Goal: Information Seeking & Learning: Learn about a topic

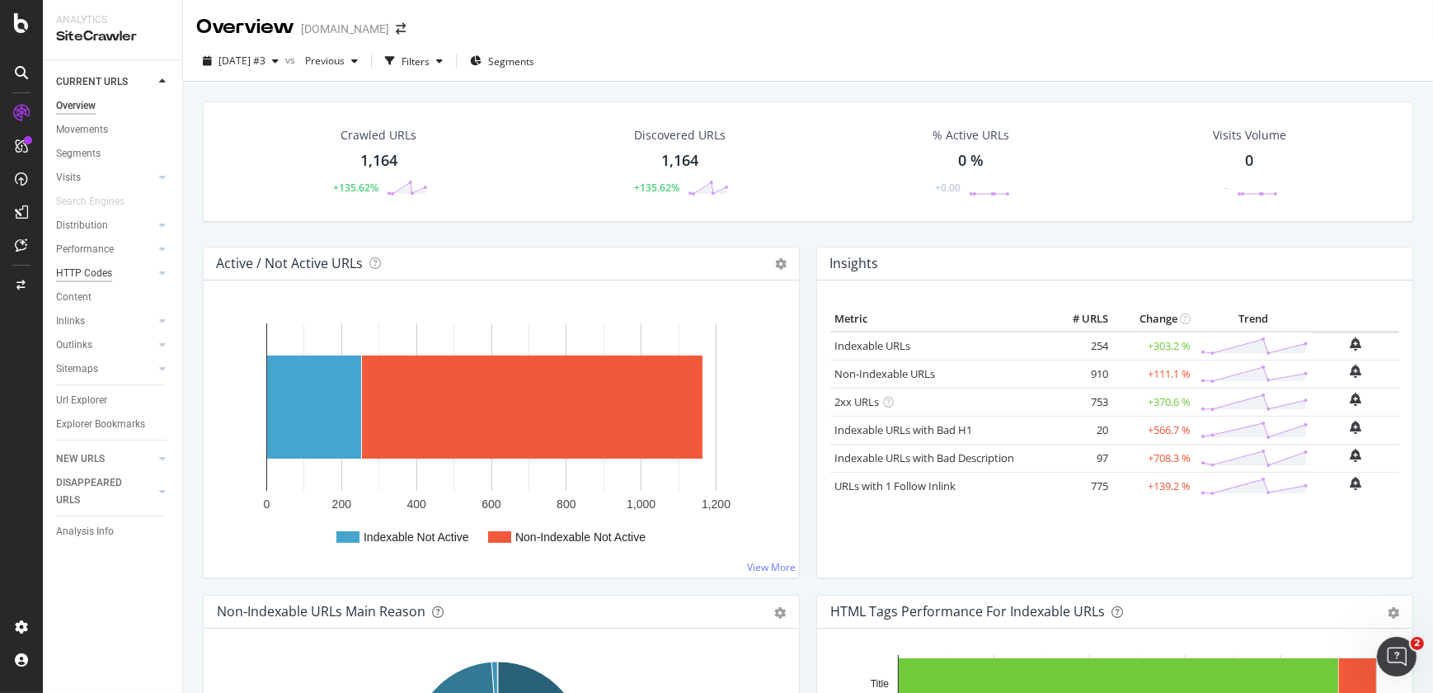
click at [90, 273] on div "HTTP Codes" at bounding box center [84, 273] width 56 height 17
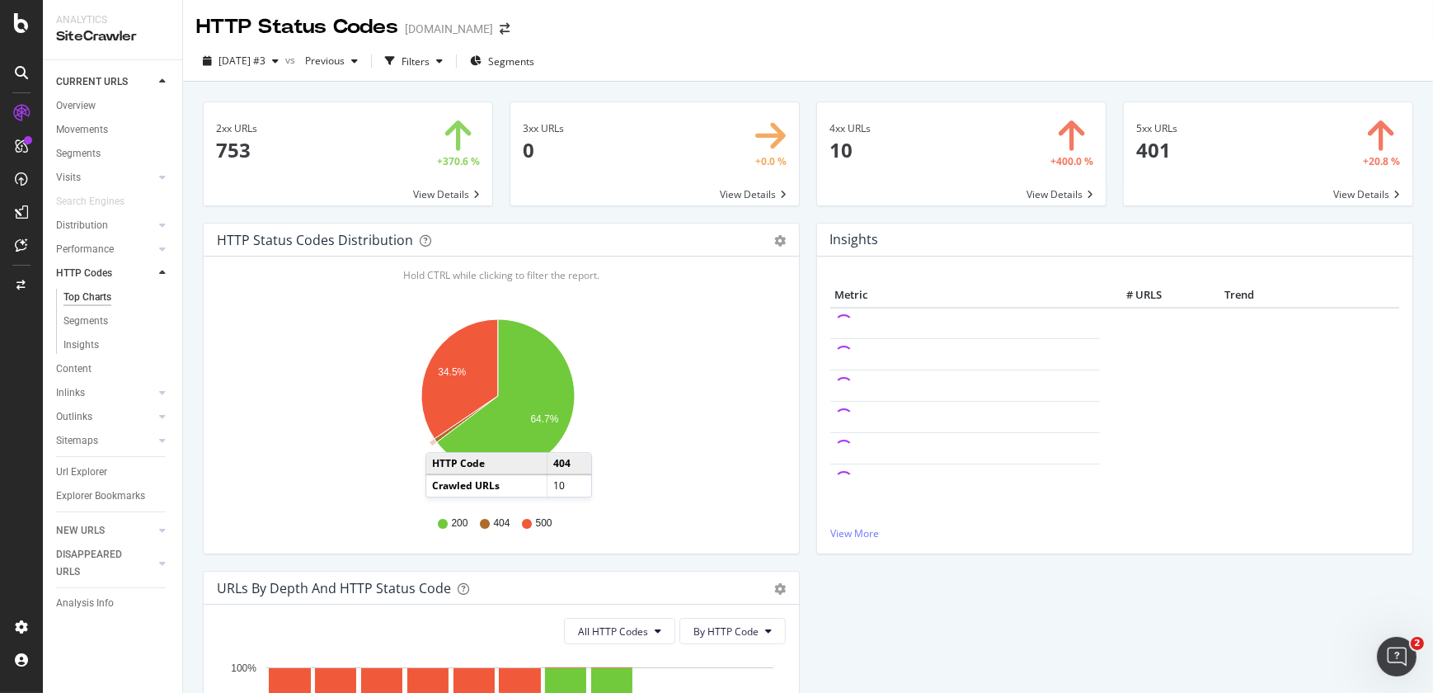
click at [442, 435] on icon "A chart." at bounding box center [465, 419] width 63 height 46
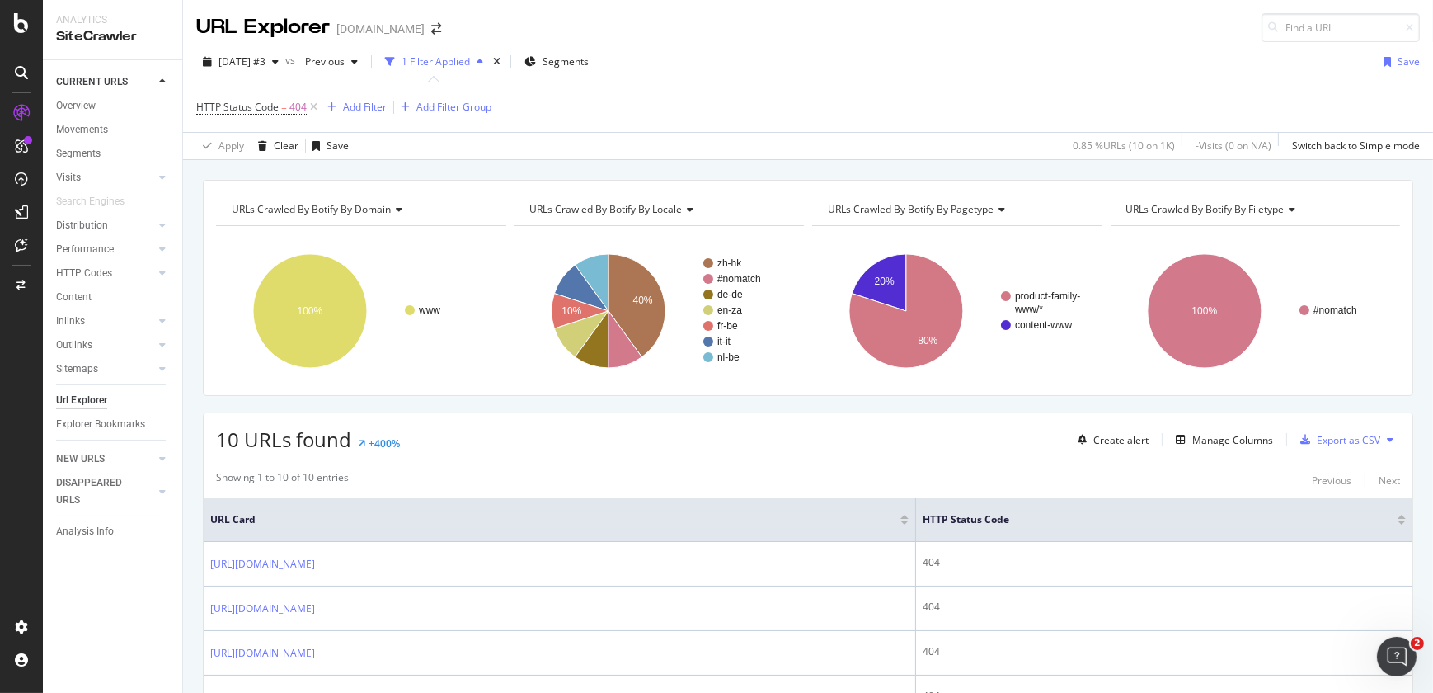
scroll to position [387, 0]
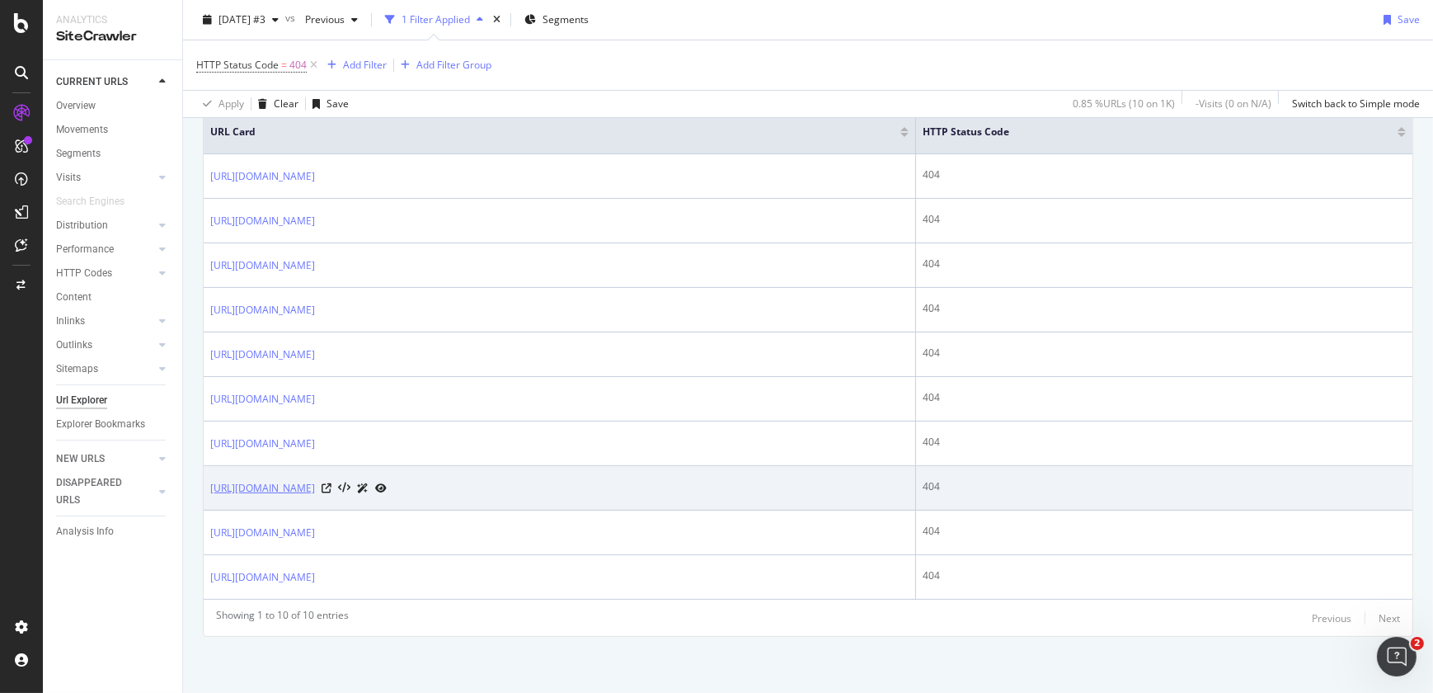
click at [315, 488] on link "[URL][DOMAIN_NAME]" at bounding box center [262, 488] width 105 height 16
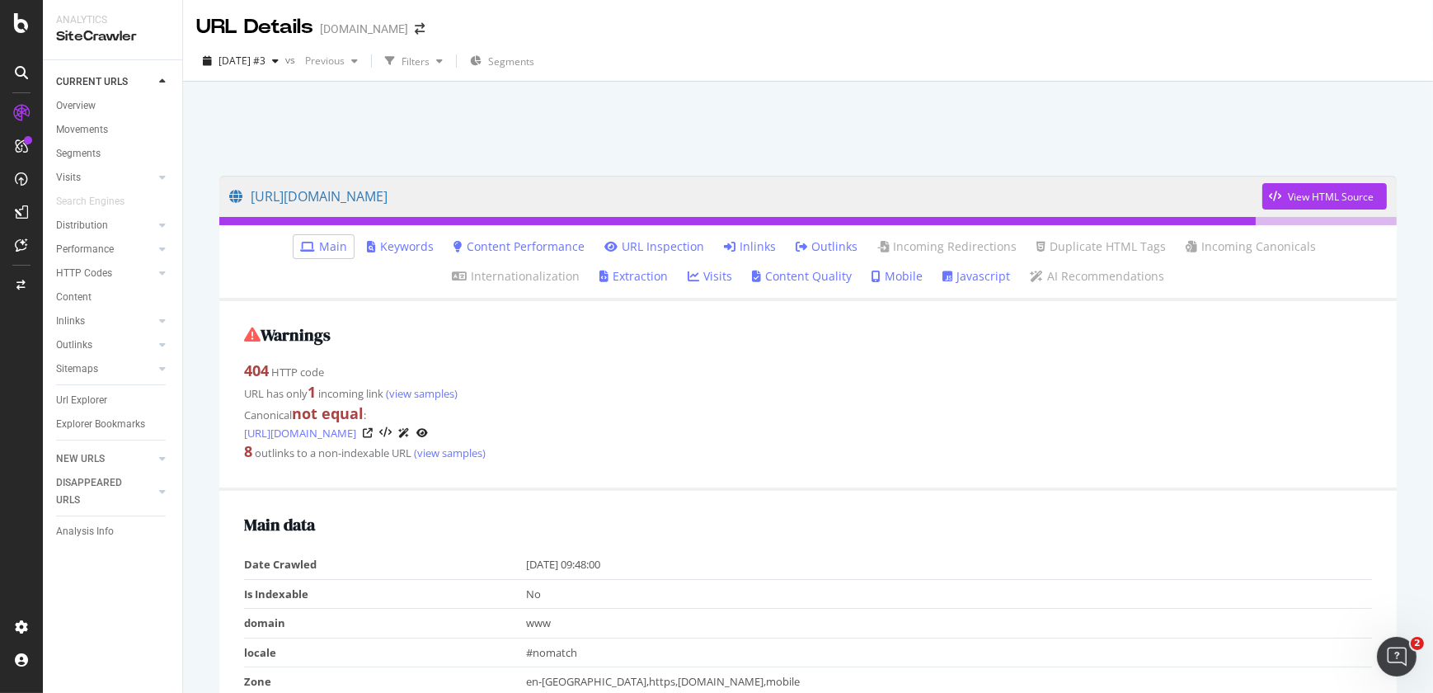
click at [724, 241] on link "Inlinks" at bounding box center [750, 246] width 52 height 16
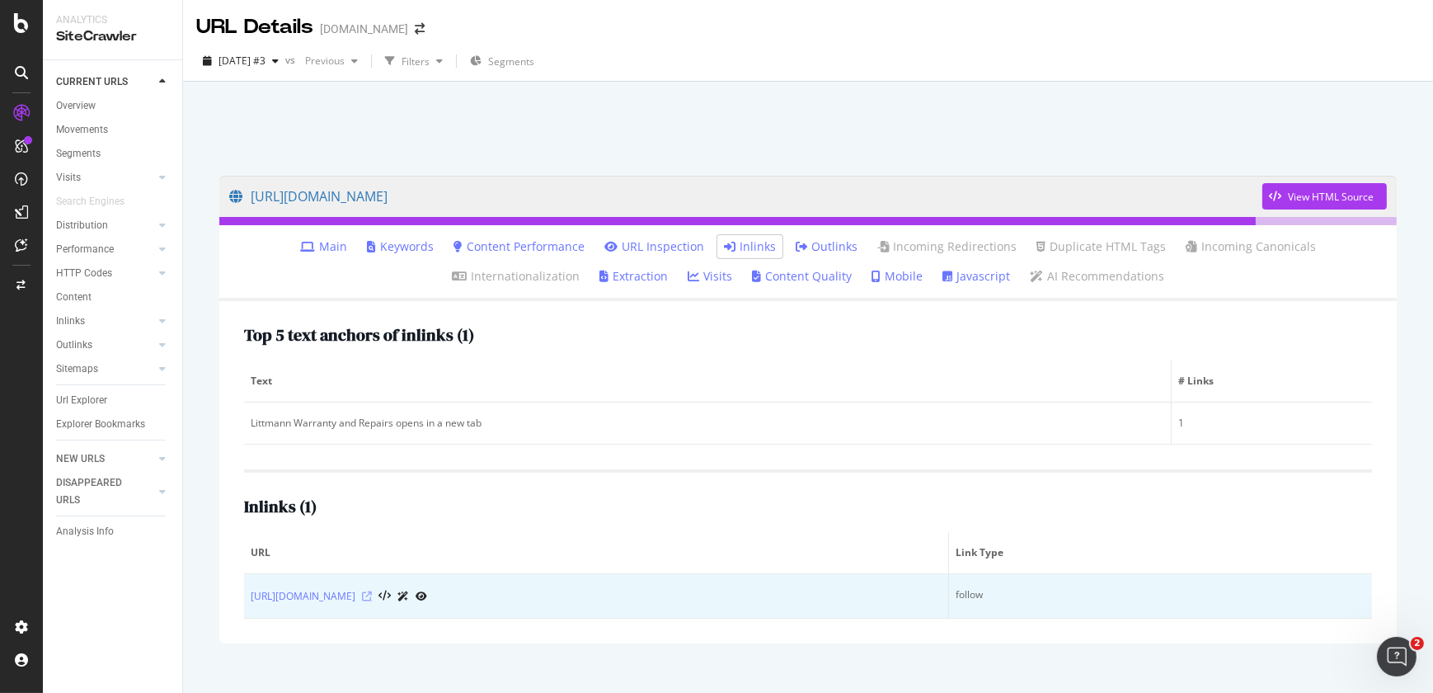
click at [372, 594] on icon at bounding box center [367, 596] width 10 height 10
click at [372, 591] on icon at bounding box center [367, 596] width 10 height 10
